Goal: Task Accomplishment & Management: Complete application form

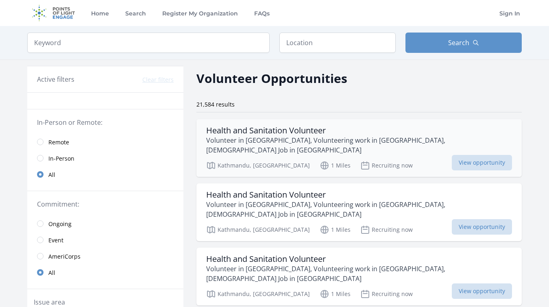
click at [254, 148] on div "Health and Sanitation Volunteer Volunteer in Nepal, Volunteering work in Nepal,…" at bounding box center [358, 148] width 325 height 58
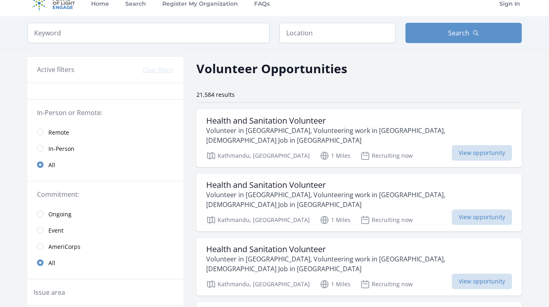
click at [39, 128] on link "Remote" at bounding box center [105, 132] width 156 height 16
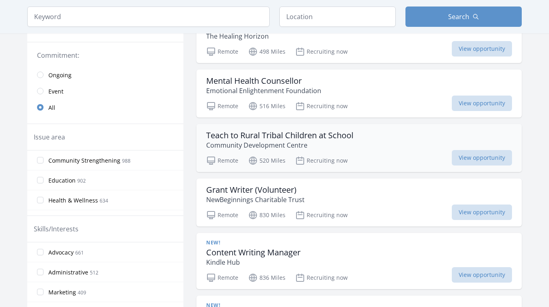
scroll to position [159, 0]
click at [287, 148] on p "Community Development Centre" at bounding box center [279, 145] width 147 height 10
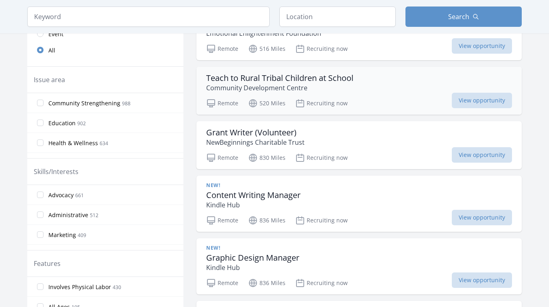
scroll to position [220, 0]
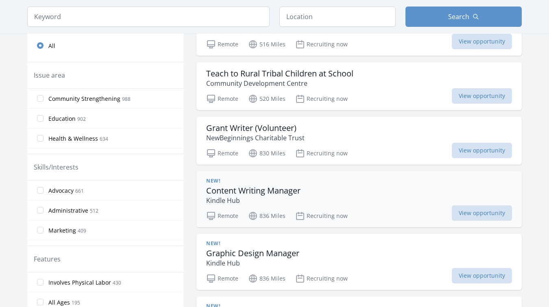
click at [281, 187] on h3 "Content Writing Manager" at bounding box center [253, 191] width 94 height 10
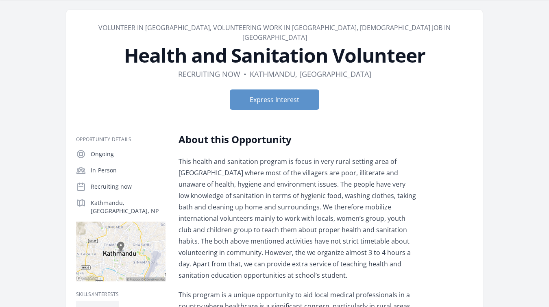
scroll to position [23, 0]
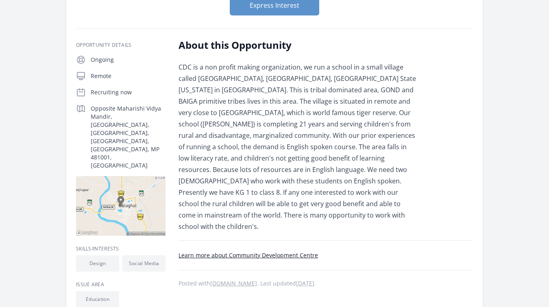
scroll to position [86, 0]
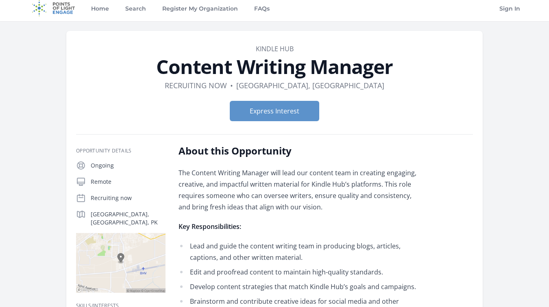
scroll to position [3, 0]
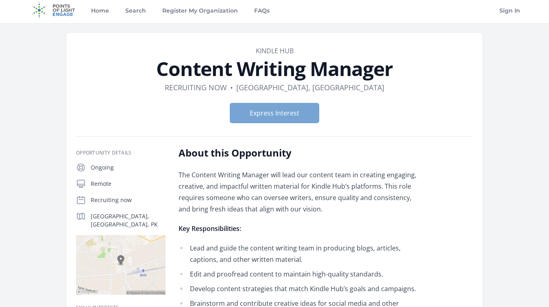
click at [271, 121] on button "Express Interest" at bounding box center [274, 113] width 89 height 20
click at [57, 13] on img at bounding box center [53, 10] width 52 height 26
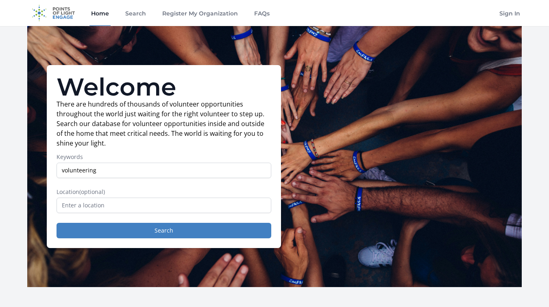
type input "volunteering"
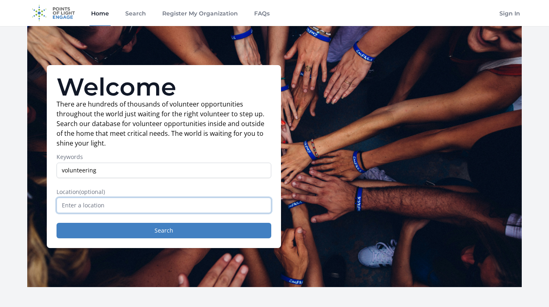
click at [99, 206] on input "text" at bounding box center [164, 205] width 215 height 15
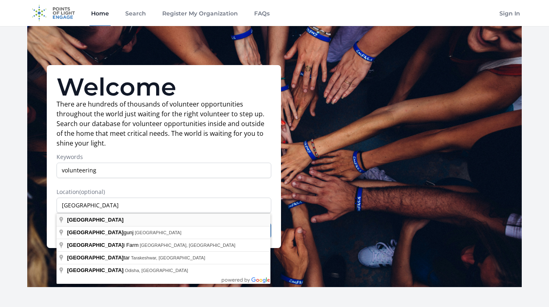
type input "[GEOGRAPHIC_DATA]"
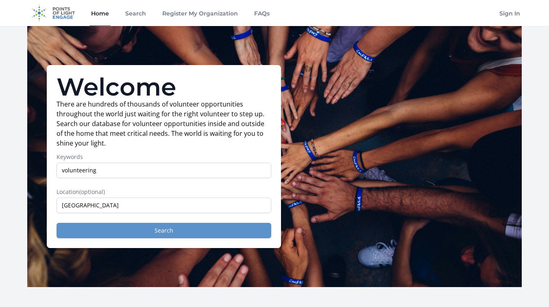
click at [102, 231] on button "Search" at bounding box center [164, 230] width 215 height 15
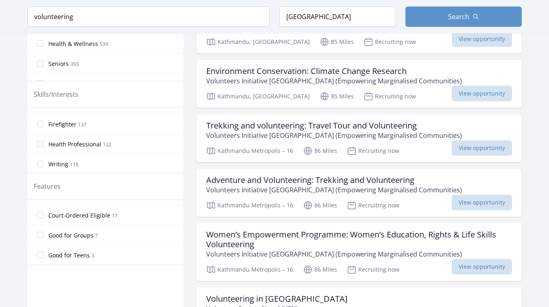
scroll to position [174, 0]
click at [41, 257] on input "Good for Teens 3" at bounding box center [40, 255] width 7 height 7
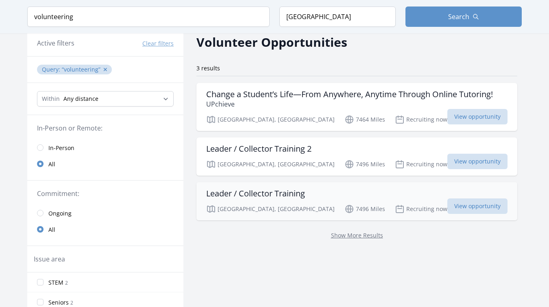
scroll to position [35, 0]
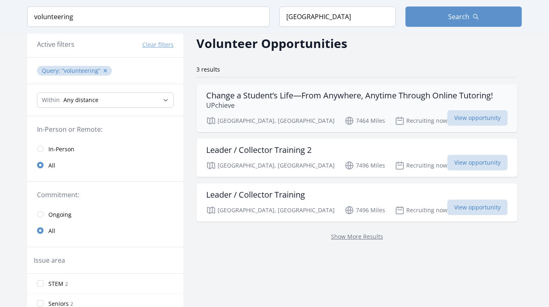
click at [307, 95] on h3 "Change a Student’s Life—From Anywhere, Anytime Through Online Tutoring!" at bounding box center [349, 96] width 287 height 10
click at [254, 158] on div "Leader / Collector Training 2 Ann Arbor, MI 7496 Miles Recruiting now View oppo…" at bounding box center [356, 158] width 321 height 38
click at [262, 190] on h3 "Leader / Collector Training" at bounding box center [255, 195] width 99 height 10
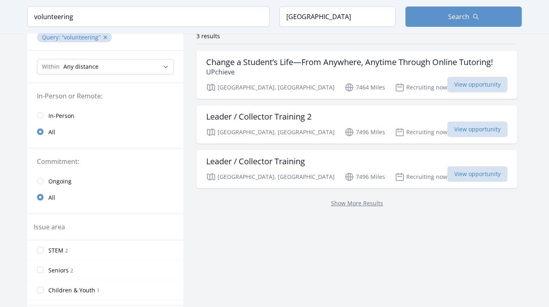
scroll to position [69, 0]
select select "8046"
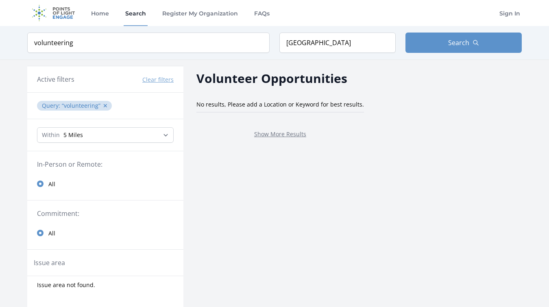
scroll to position [69, 0]
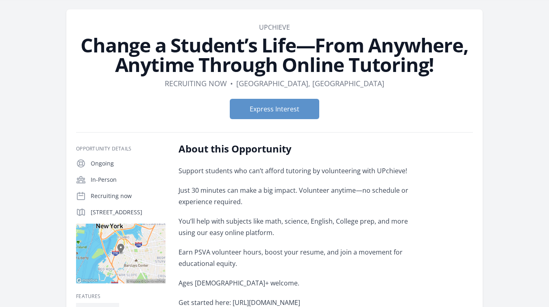
scroll to position [23, 0]
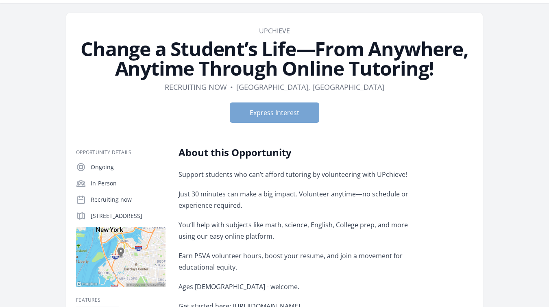
click at [282, 111] on button "Express Interest" at bounding box center [274, 112] width 89 height 20
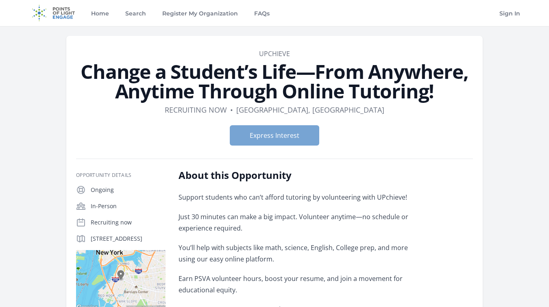
scroll to position [0, 0]
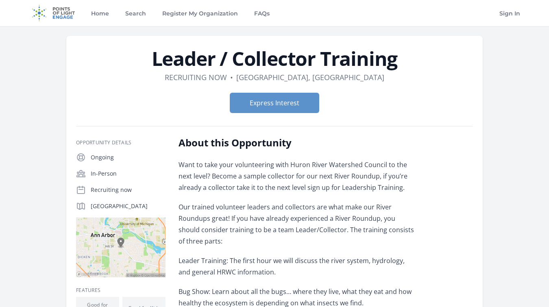
scroll to position [24, 0]
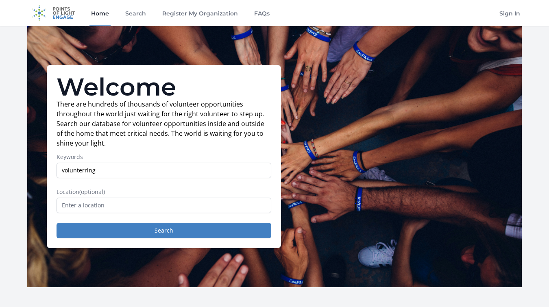
type input "volunterring"
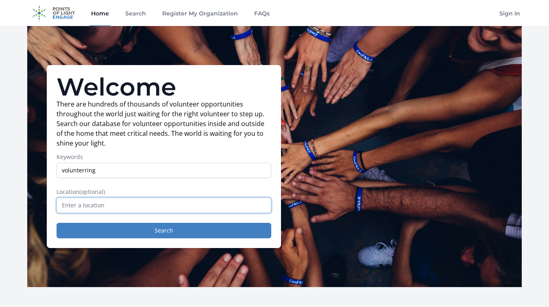
click at [132, 209] on input "text" at bounding box center [164, 205] width 215 height 15
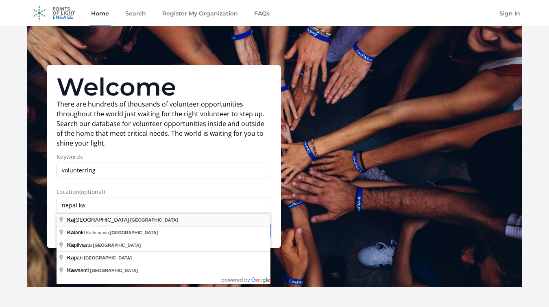
type input "[GEOGRAPHIC_DATA], [GEOGRAPHIC_DATA]"
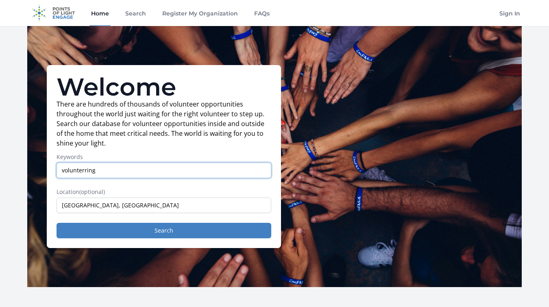
click at [90, 172] on input "volunterring" at bounding box center [164, 170] width 215 height 15
type input "online volunteer"
click at [164, 231] on button "Search" at bounding box center [164, 230] width 215 height 15
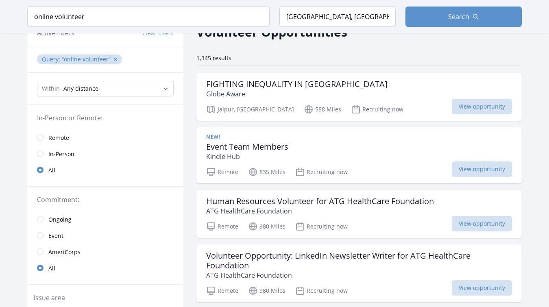
scroll to position [7, 0]
